Goal: Ask a question

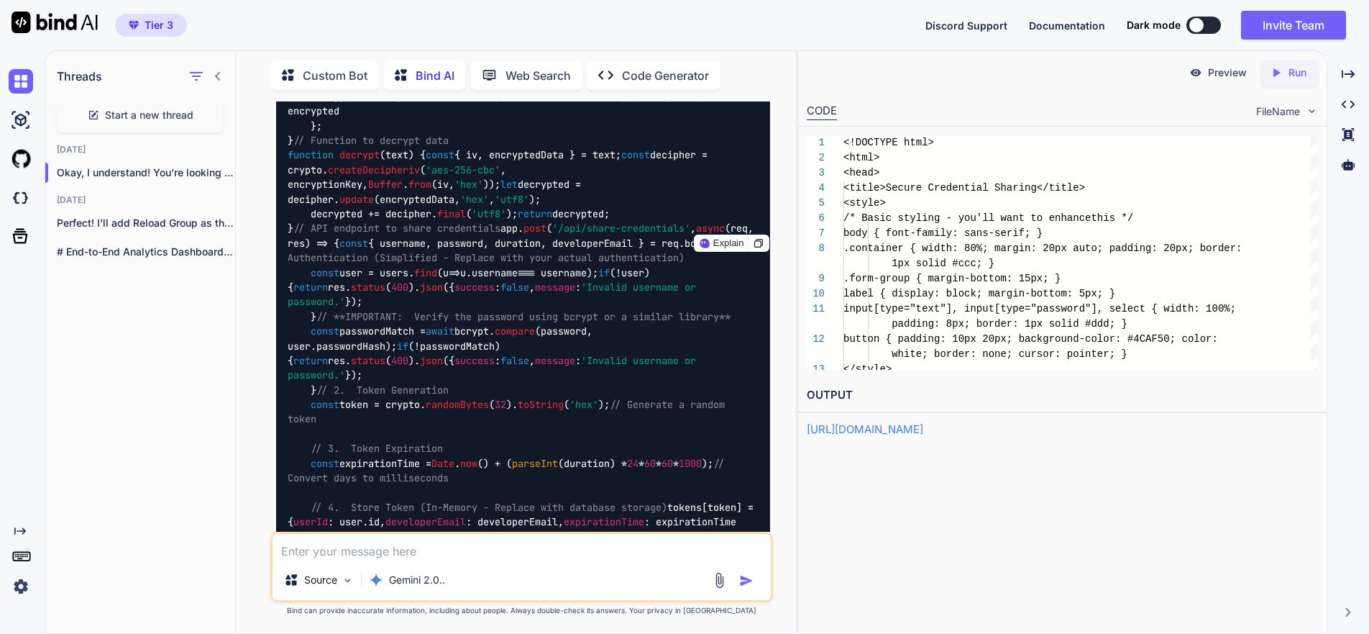
scroll to position [3352, 0]
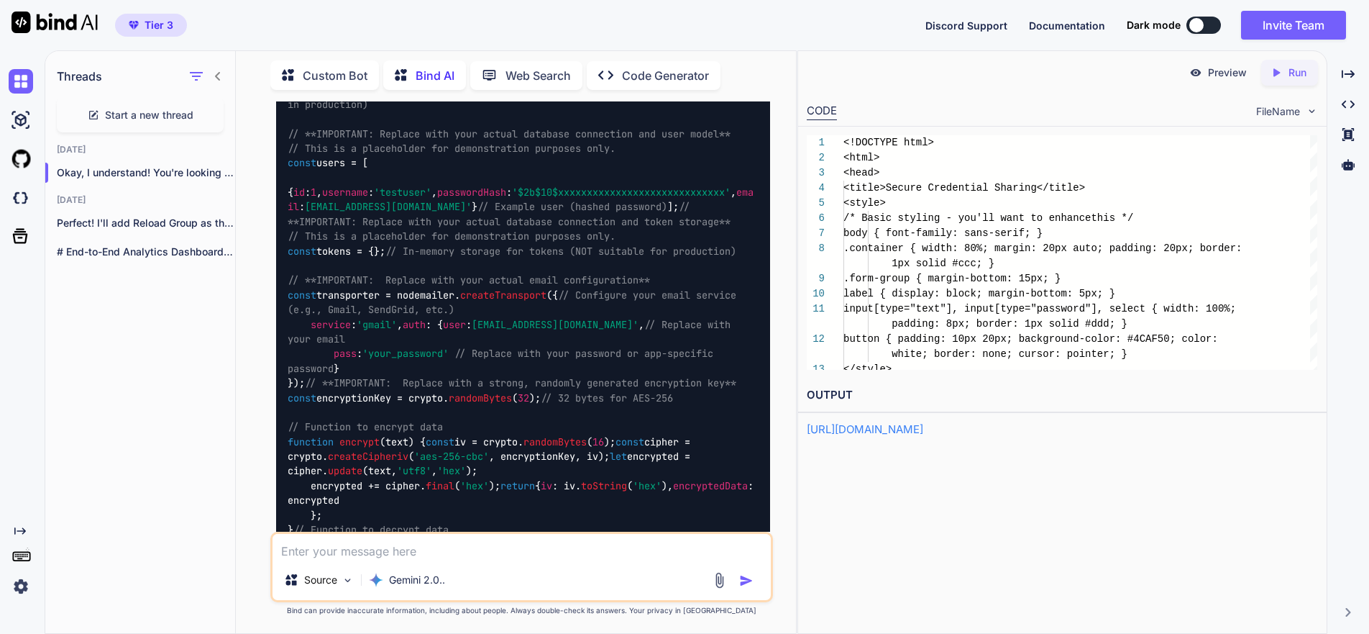
drag, startPoint x: 1194, startPoint y: 442, endPoint x: 1095, endPoint y: 445, distance: 99.3
click at [1193, 442] on div "Preview Created with Pixso. Run CODE FileName 1 2 3 4 5 6 7 8 9 10 11 12 13 <!D…" at bounding box center [1063, 341] width 530 height 583
click at [903, 426] on link "[URL][DOMAIN_NAME]" at bounding box center [865, 429] width 117 height 14
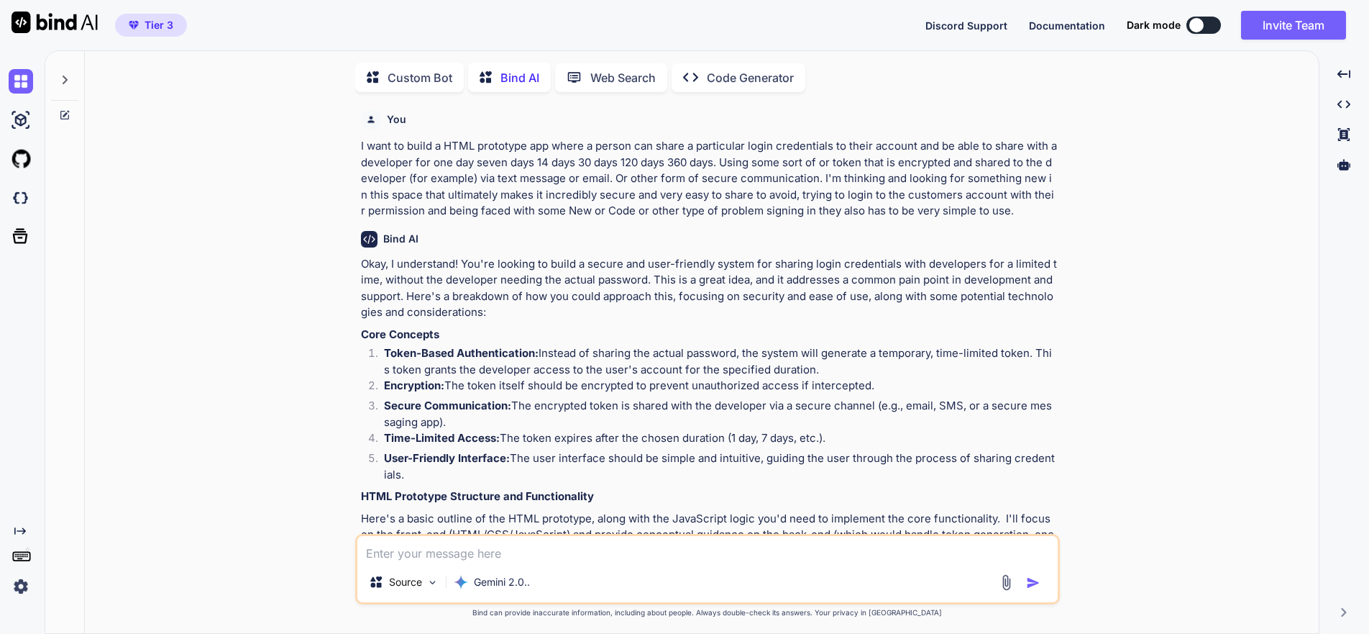
scroll to position [6, 0]
type textarea "x"
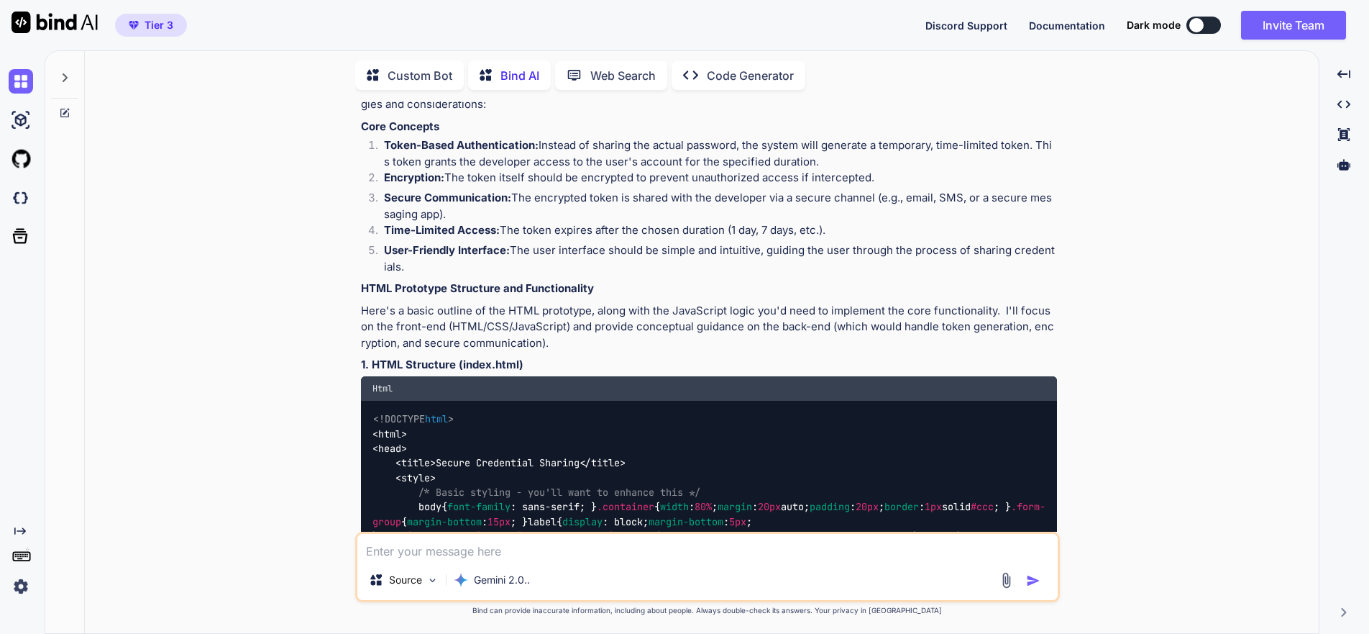
scroll to position [0, 0]
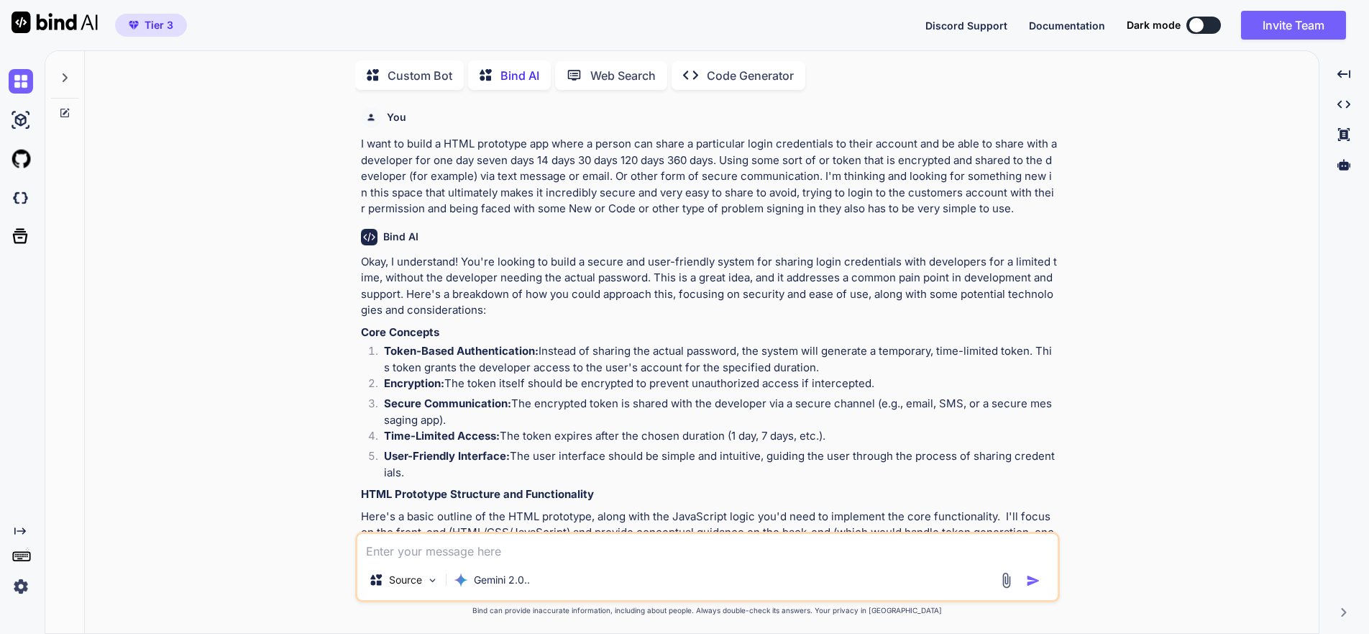
click at [64, 73] on icon at bounding box center [65, 78] width 12 height 12
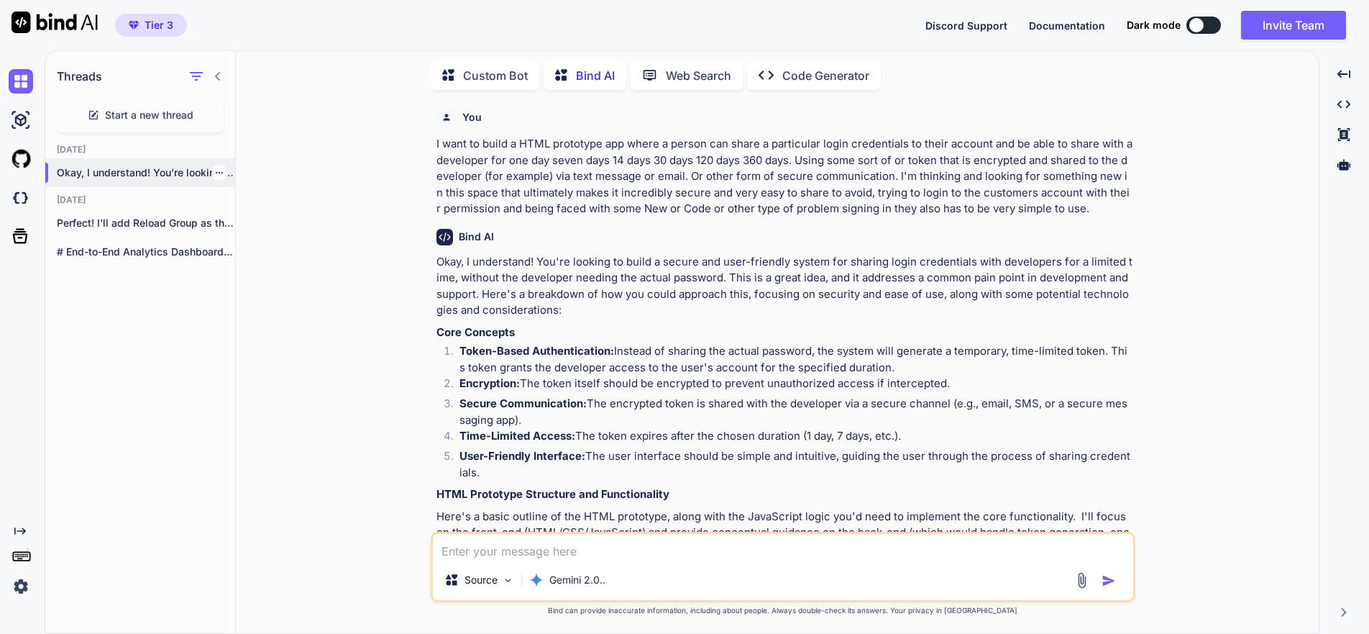
click at [124, 167] on p "Okay, I understand! You're looking to build..." at bounding box center [146, 172] width 178 height 14
click at [1208, 26] on button at bounding box center [1204, 25] width 35 height 17
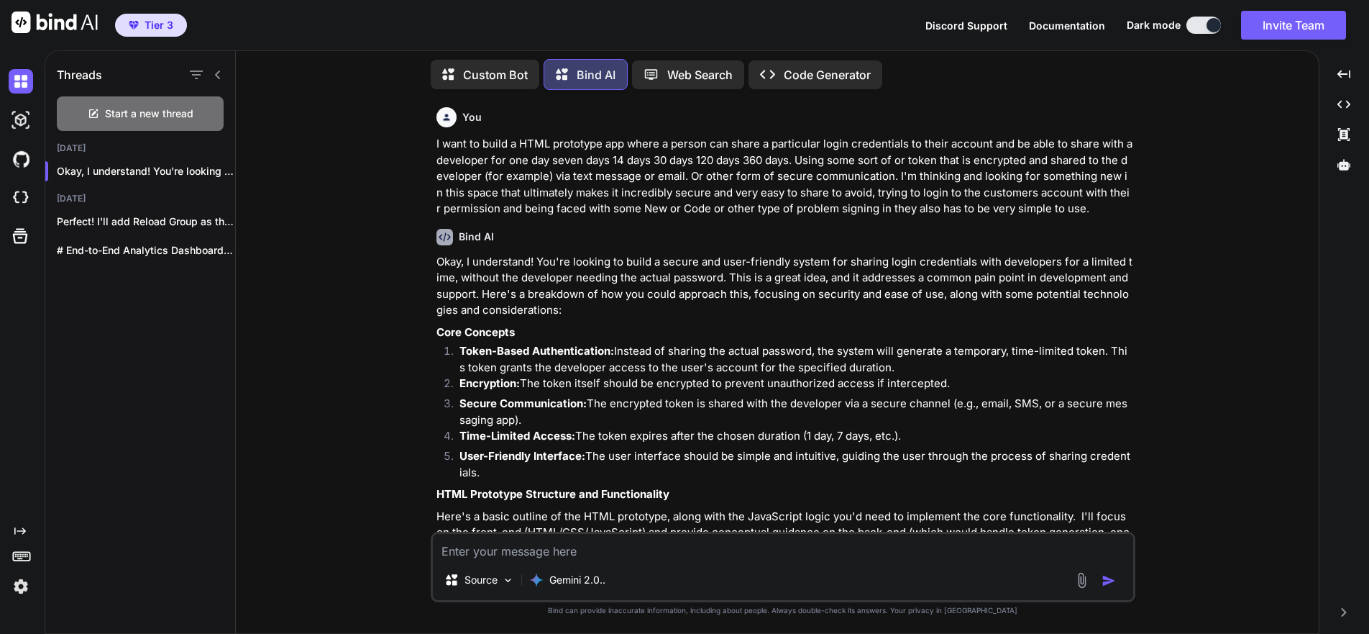
scroll to position [6, 0]
